Goal: Check status: Check status

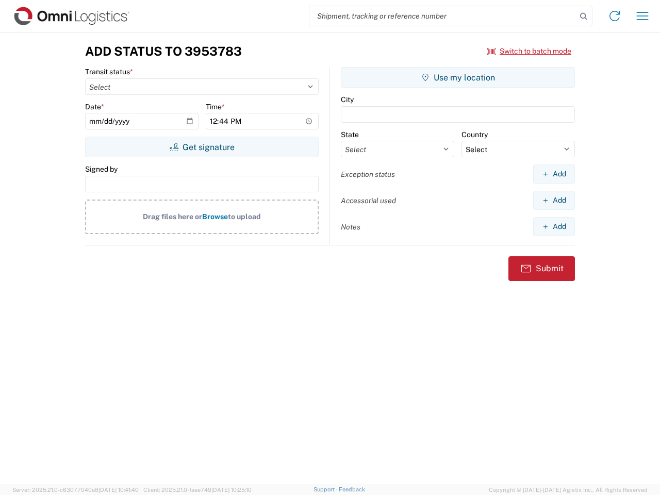
click at [443, 16] on input "search" at bounding box center [442, 16] width 267 height 20
click at [584, 17] on icon at bounding box center [584, 16] width 14 height 14
click at [615, 16] on icon at bounding box center [615, 16] width 17 height 17
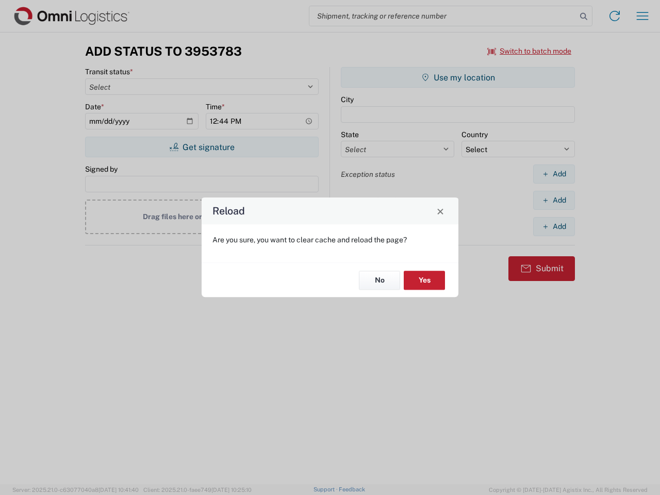
click at [643, 16] on div "Reload Are you sure, you want to clear cache and reload the page? No Yes" at bounding box center [330, 247] width 660 height 495
click at [530, 51] on div "Reload Are you sure, you want to clear cache and reload the page? No Yes" at bounding box center [330, 247] width 660 height 495
click at [202, 147] on div "Reload Are you sure, you want to clear cache and reload the page? No Yes" at bounding box center [330, 247] width 660 height 495
click at [458, 77] on div "Reload Are you sure, you want to clear cache and reload the page? No Yes" at bounding box center [330, 247] width 660 height 495
click at [554, 174] on div "Reload Are you sure, you want to clear cache and reload the page? No Yes" at bounding box center [330, 247] width 660 height 495
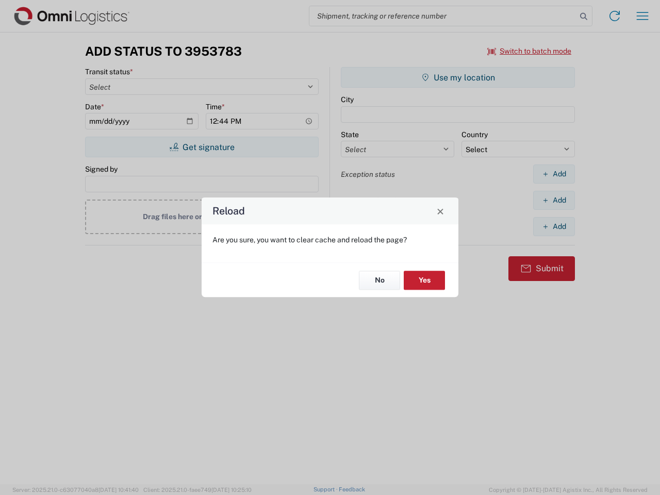
click at [554, 200] on div "Reload Are you sure, you want to clear cache and reload the page? No Yes" at bounding box center [330, 247] width 660 height 495
click at [554, 226] on div "Reload Are you sure, you want to clear cache and reload the page? No Yes" at bounding box center [330, 247] width 660 height 495
